Goal: Task Accomplishment & Management: Use online tool/utility

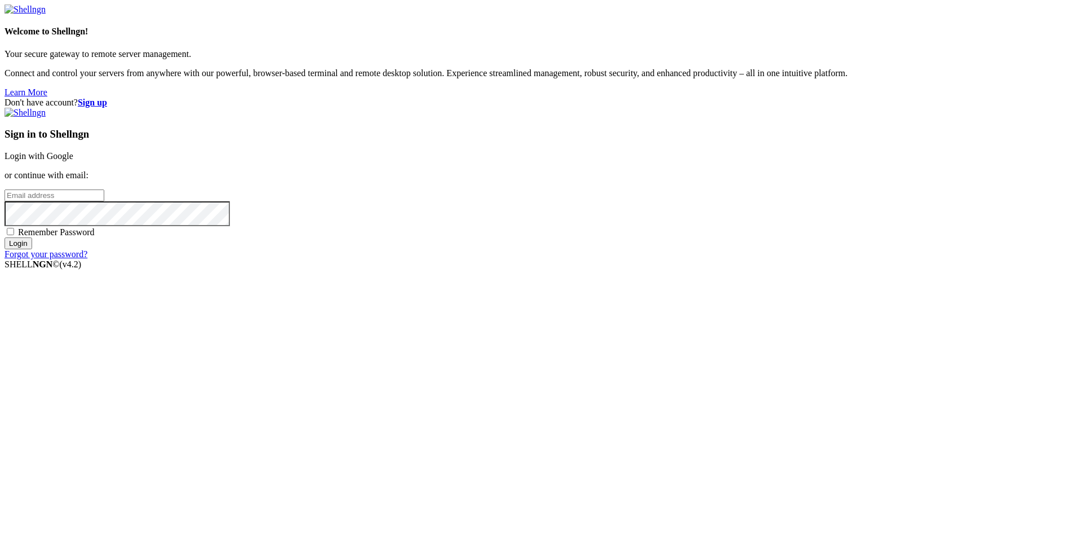
click at [104, 201] on input "email" at bounding box center [55, 195] width 100 height 12
drag, startPoint x: 1082, startPoint y: 285, endPoint x: 889, endPoint y: 285, distance: 192.8
click at [1078, 259] on div "Don't have account? Sign up Sign in to Shellngn Login with Google or continue w…" at bounding box center [541, 179] width 1073 height 162
click at [104, 201] on input "vicentemoracruz1112" at bounding box center [55, 195] width 100 height 12
type input "[EMAIL_ADDRESS][DOMAIN_NAME]"
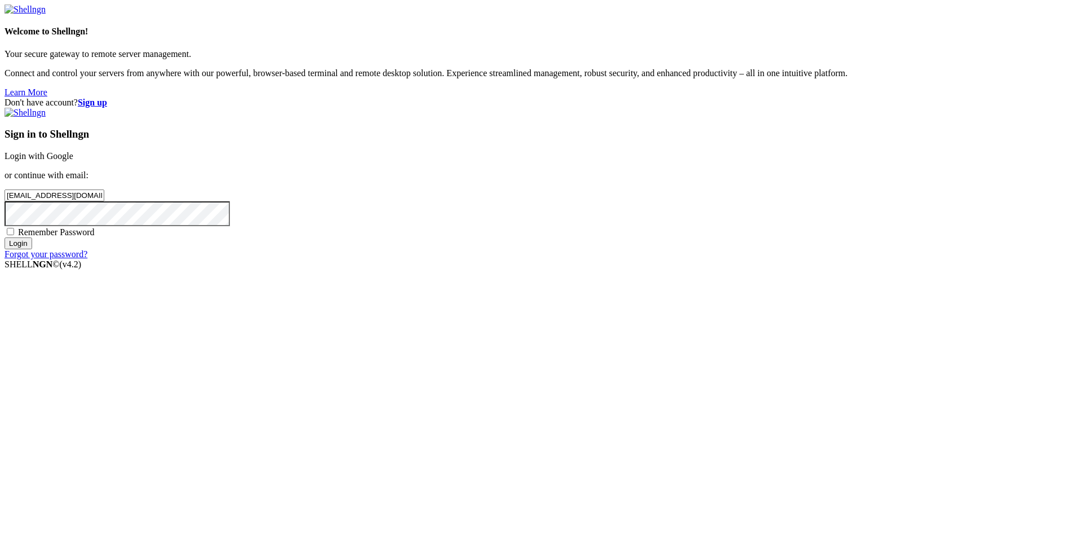
click at [5, 237] on input "Login" at bounding box center [19, 243] width 28 height 12
click at [347, 269] on div "Don't have account? Sign up Sign in to Shellngn Login with Google or continue w…" at bounding box center [541, 184] width 1073 height 172
click at [5, 247] on input "Login" at bounding box center [19, 253] width 28 height 12
click at [47, 269] on form "Welcome to Shellngn! Your secure gateway to remote server management. Connect a…" at bounding box center [541, 137] width 1073 height 265
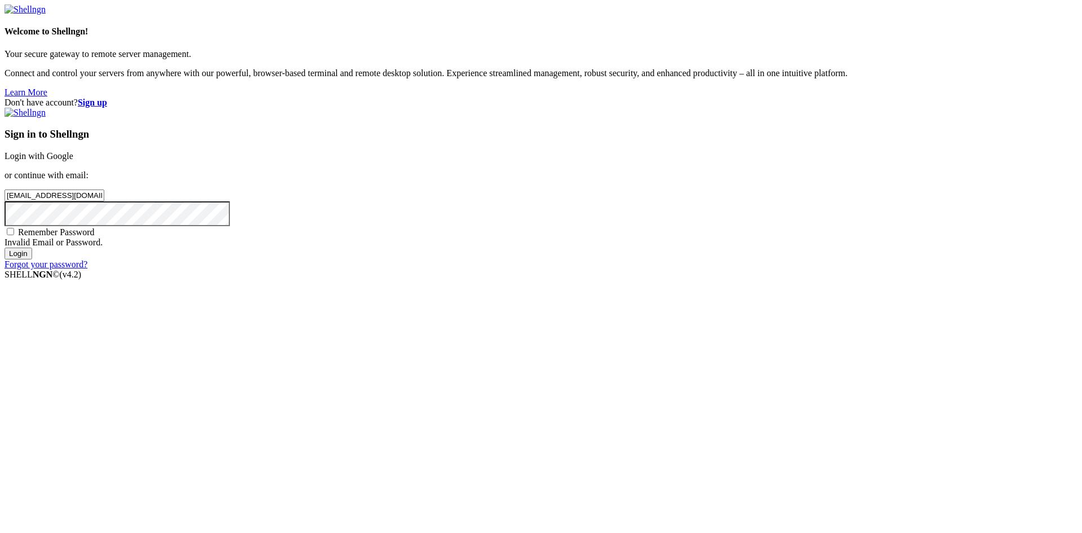
click at [5, 247] on input "Login" at bounding box center [19, 253] width 28 height 12
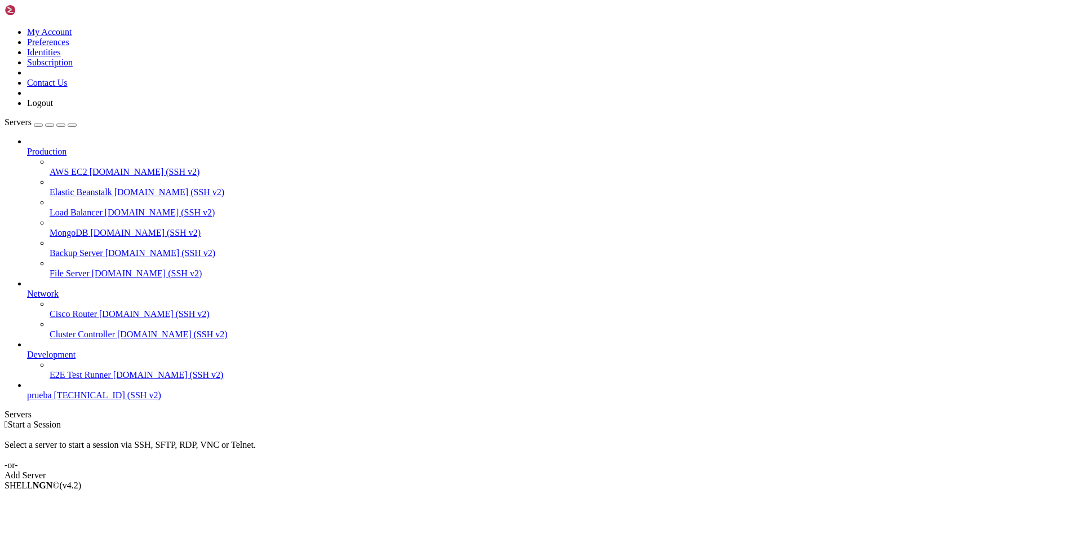
click at [612, 470] on link "Add Server" at bounding box center [541, 475] width 1073 height 10
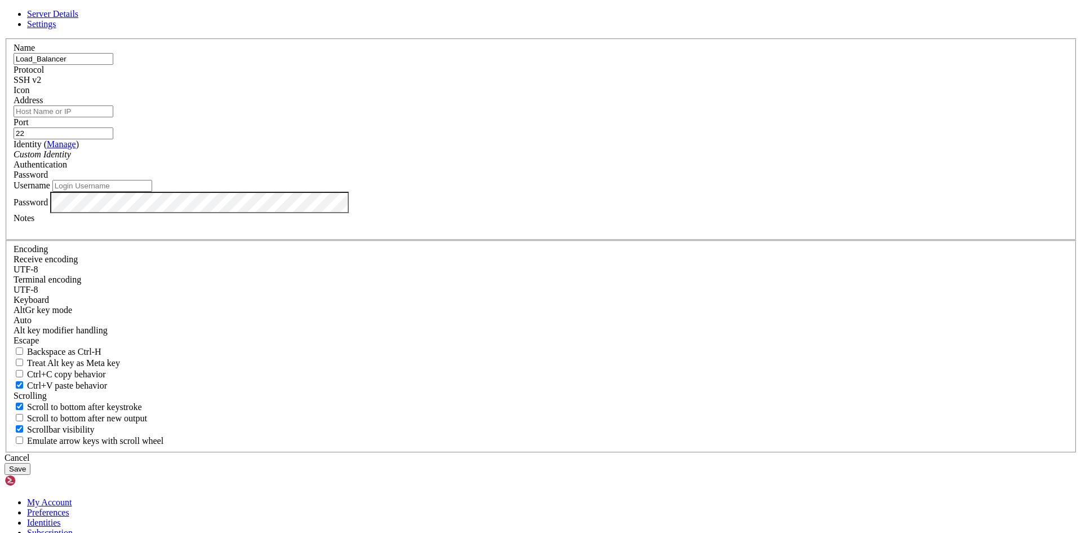
type input "Load_Balancer"
click at [113, 117] on input "Address" at bounding box center [64, 111] width 100 height 12
click at [152, 192] on input "Username" at bounding box center [102, 186] width 100 height 12
type input "v"
type input "Vicho"
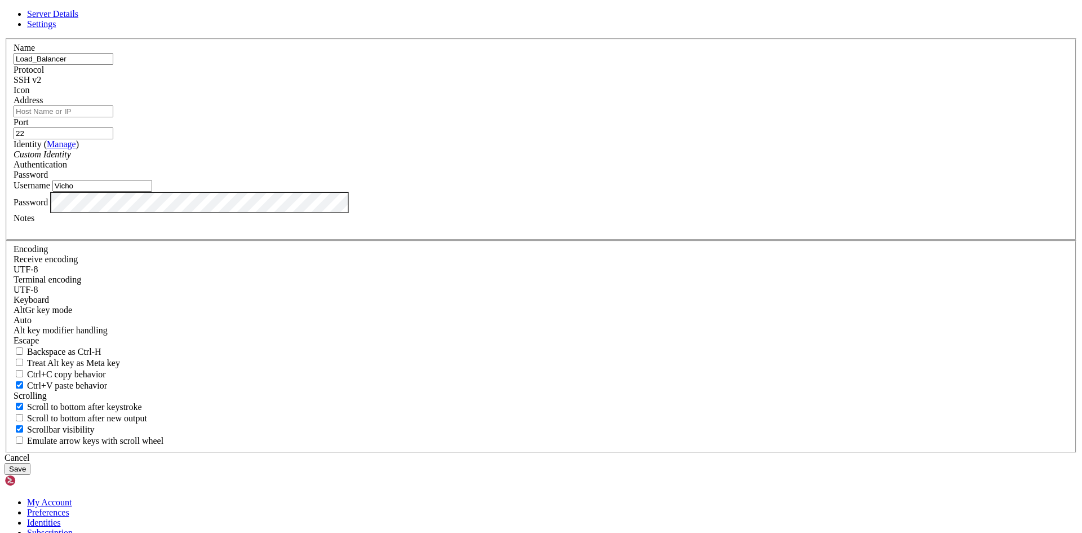
click at [113, 117] on input "Address" at bounding box center [64, 111] width 100 height 12
paste input "[TECHNICAL_ID]"
type input "[TECHNICAL_ID]"
click at [30, 463] on button "Save" at bounding box center [18, 469] width 26 height 12
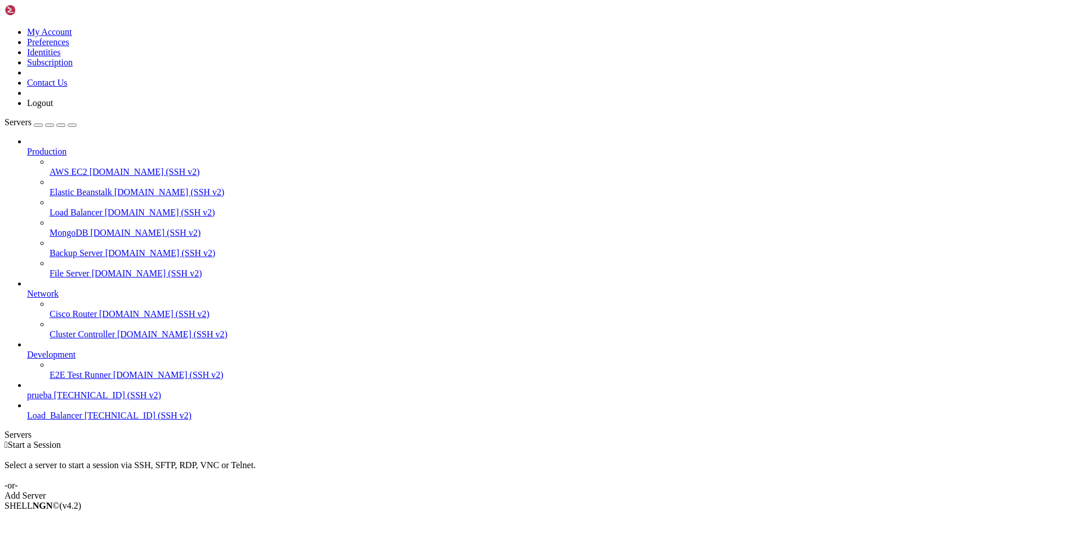
click at [38, 420] on span "Load_Balancer" at bounding box center [54, 415] width 55 height 10
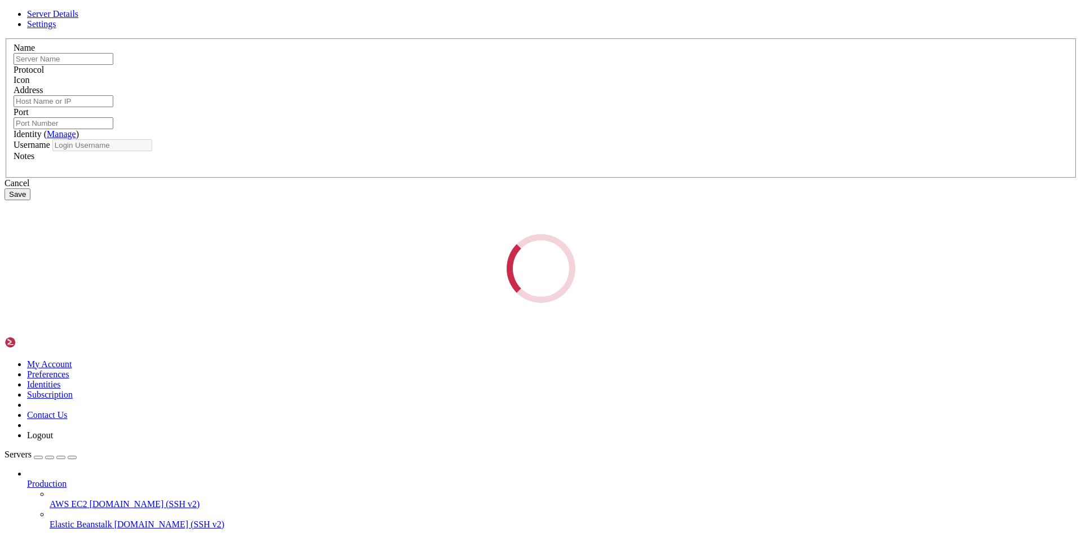
type input "Load_Balancer"
type input "[TECHNICAL_ID]"
type input "22"
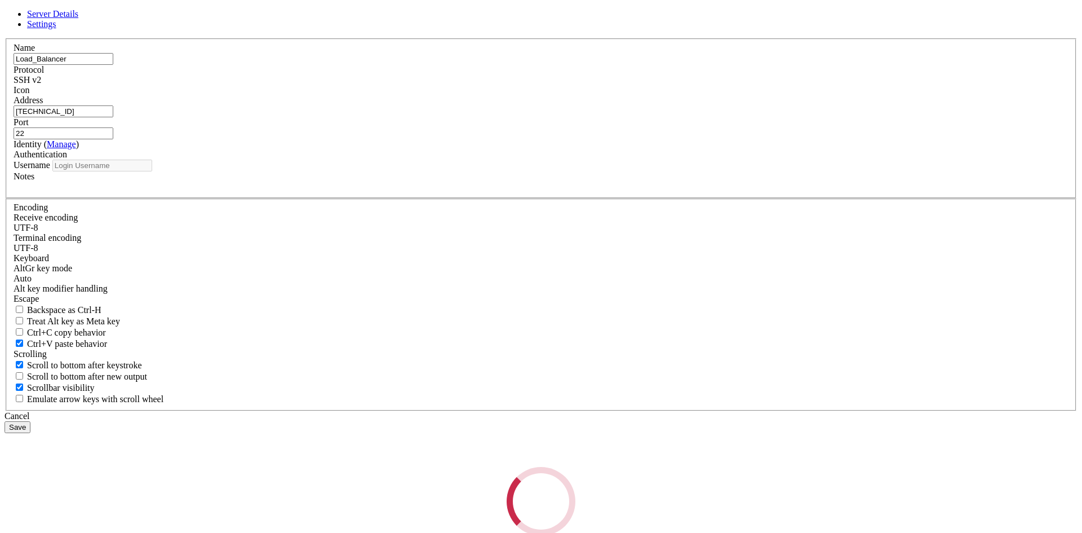
type input "Vicho"
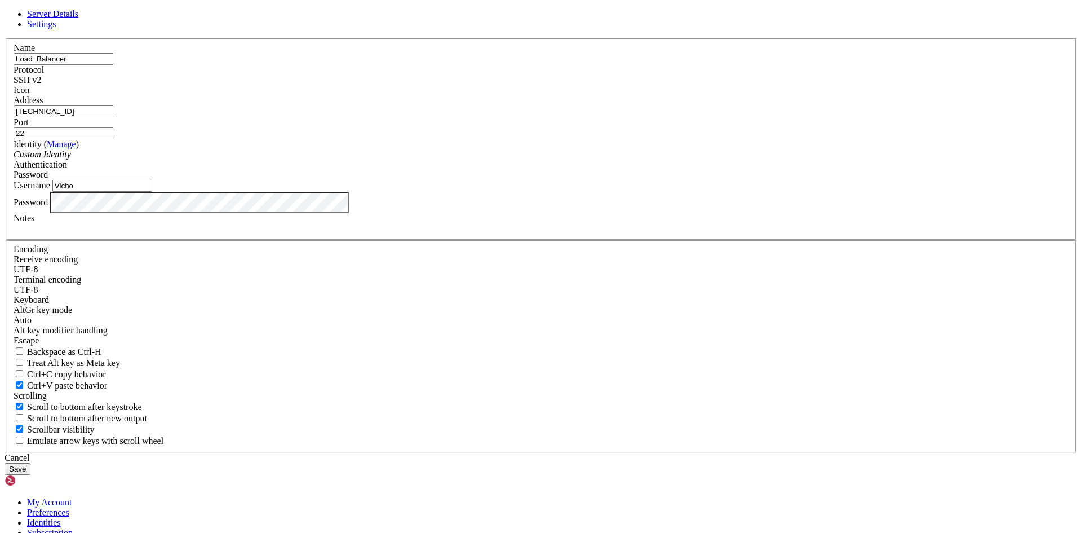
drag, startPoint x: 458, startPoint y: 199, endPoint x: 172, endPoint y: 218, distance: 286.5
click at [172, 218] on div "Server Details Settings Name Load_Balancer Protocol SSH v2 Icon" at bounding box center [541, 242] width 1073 height 466
paste input "[TECHNICAL_ID]"
type input "[TECHNICAL_ID]"
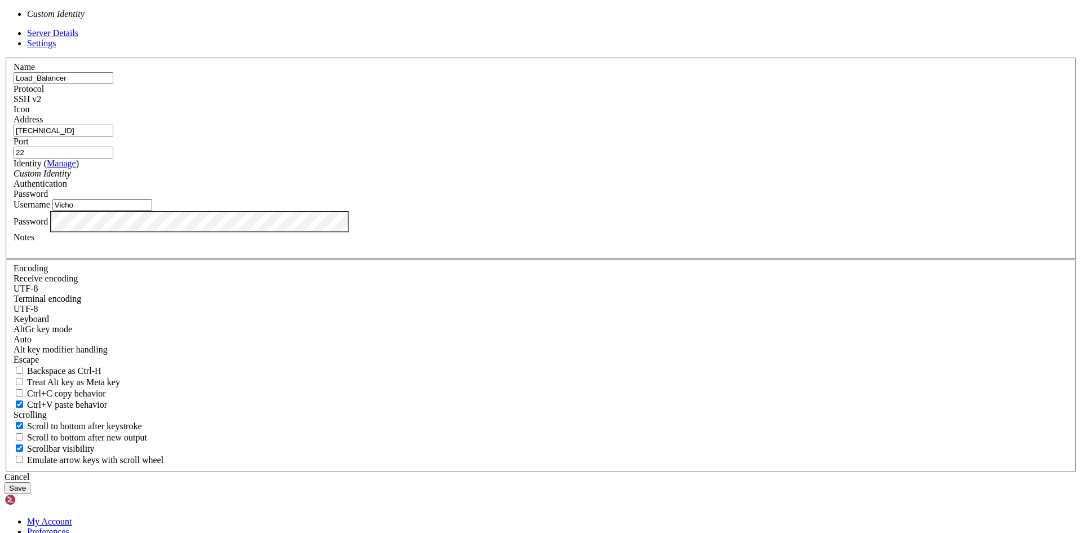
click at [493, 179] on div "Custom Identity" at bounding box center [541, 174] width 1055 height 10
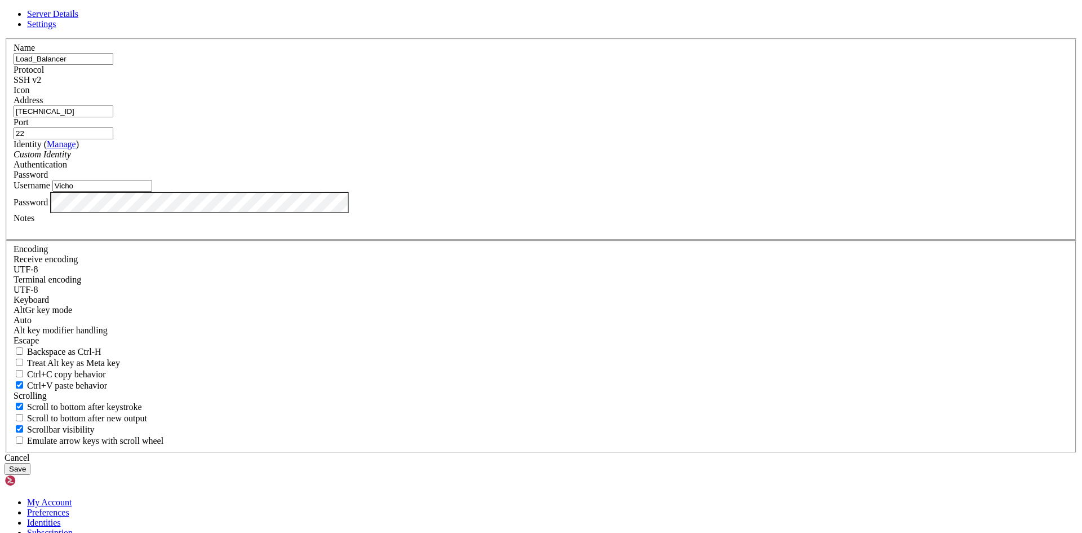
click at [30, 463] on button "Save" at bounding box center [18, 469] width 26 height 12
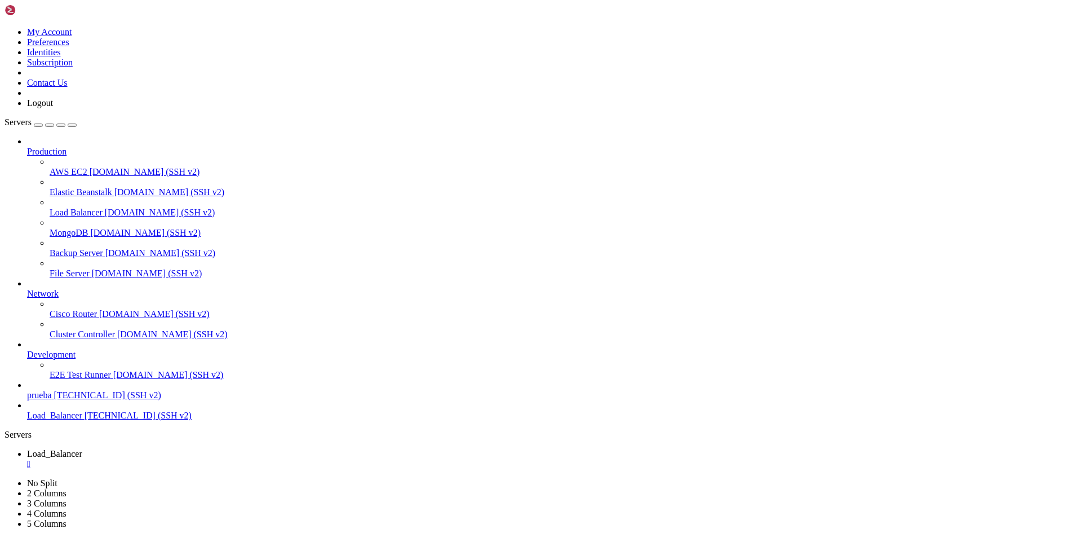
drag, startPoint x: 614, startPoint y: 184, endPoint x: 421, endPoint y: 196, distance: 193.7
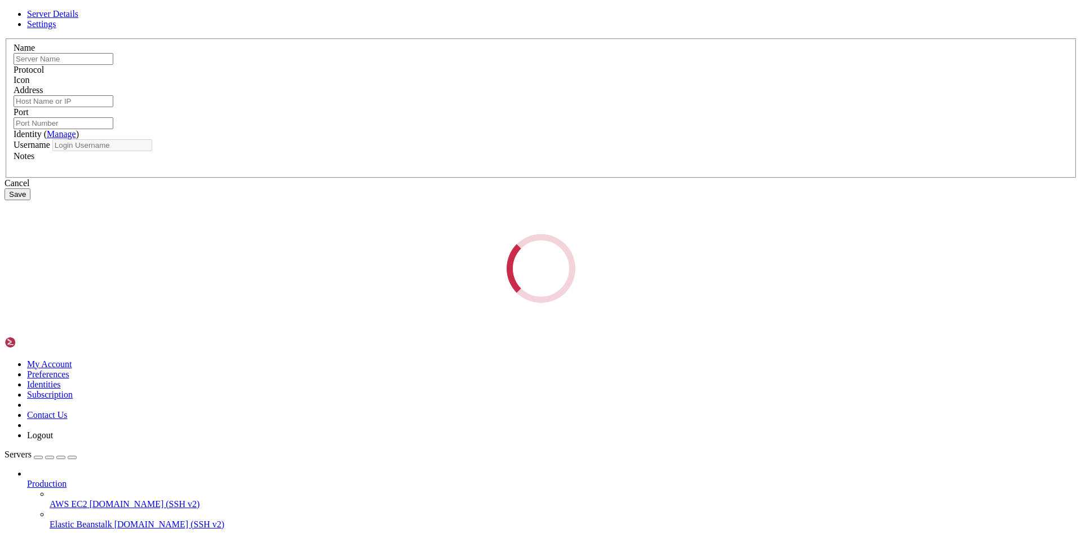
type input "Load_Balancer"
type input "[TECHNICAL_ID]"
type input "22"
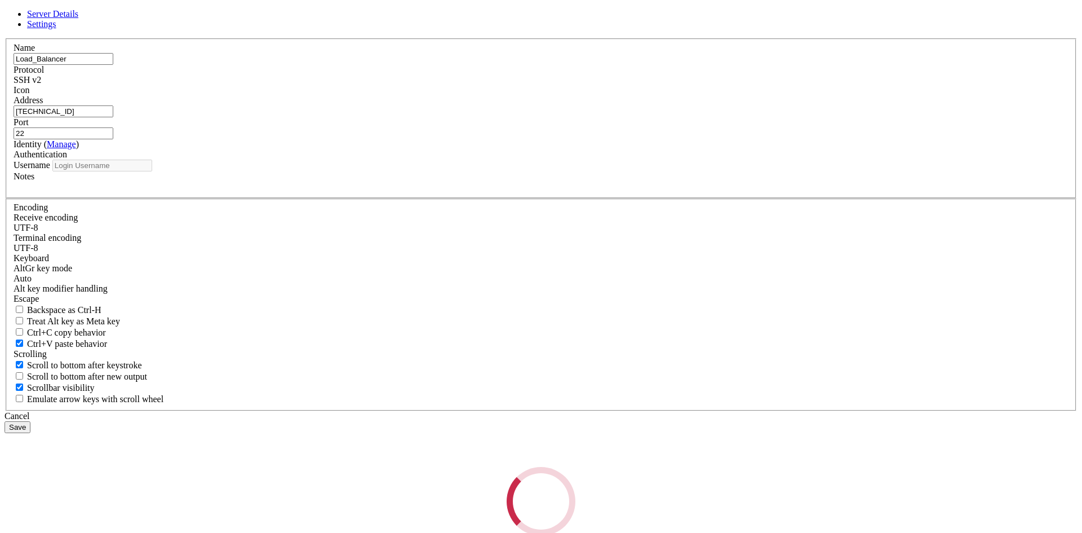
type input "Vicho"
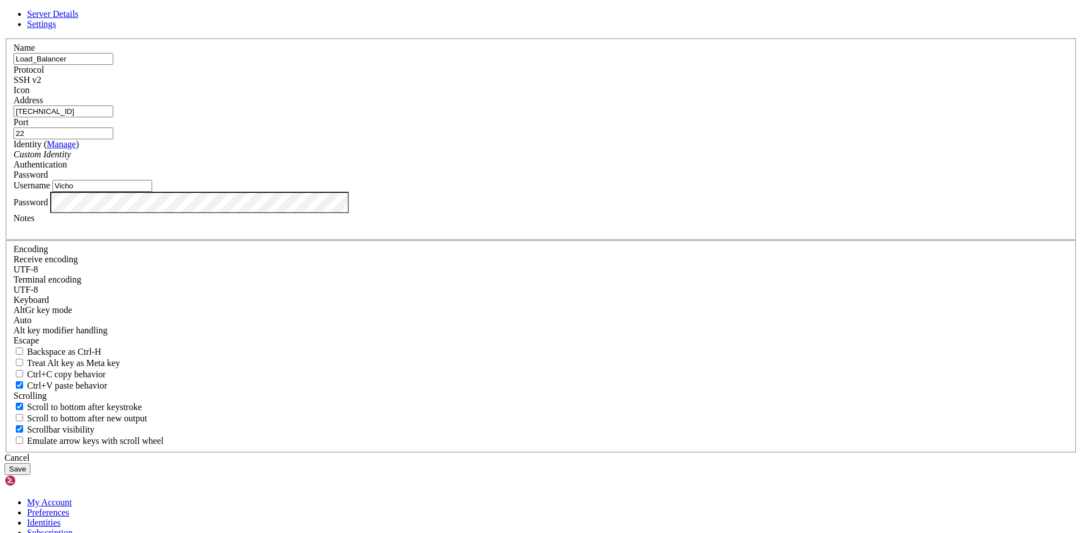
click at [113, 117] on input "[TECHNICAL_ID]" at bounding box center [64, 111] width 100 height 12
paste input "[TECHNICAL_ID]"
type input "[TECHNICAL_ID]"
click at [30, 463] on button "Save" at bounding box center [18, 469] width 26 height 12
